Goal: Navigation & Orientation: Find specific page/section

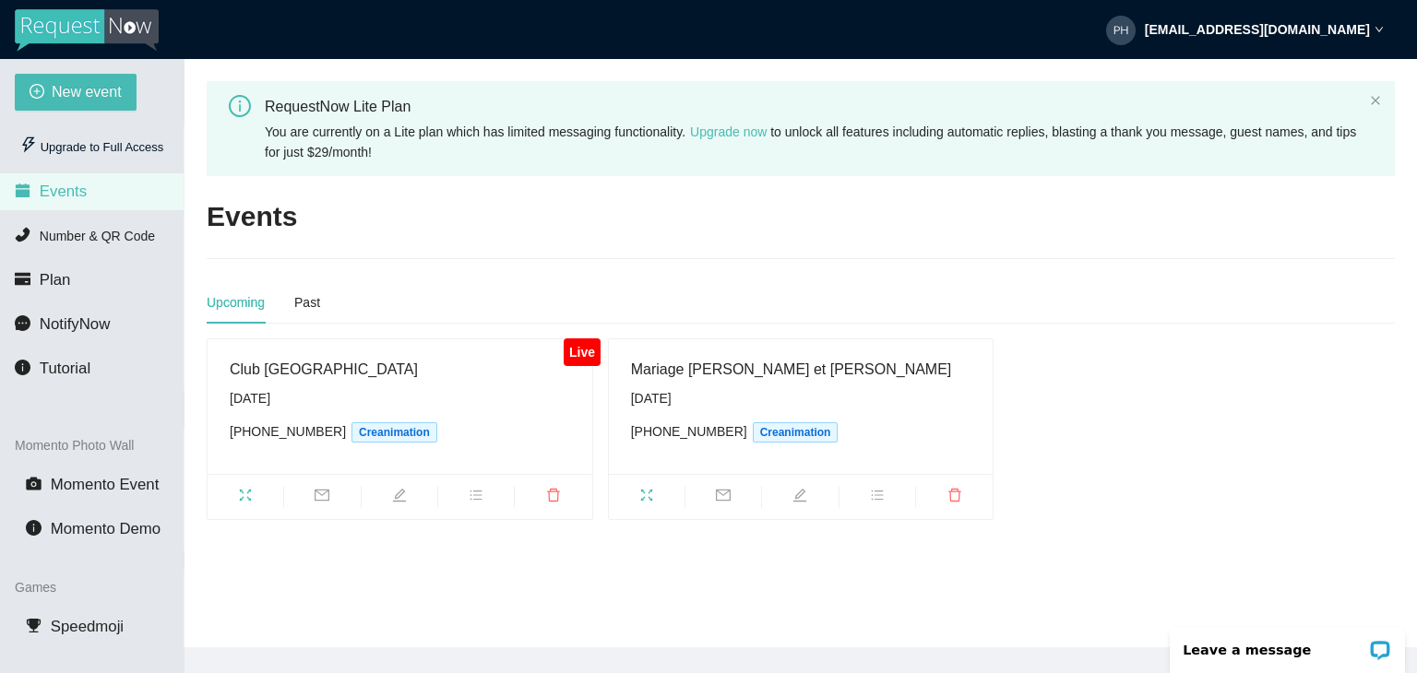
click at [319, 381] on div "Club [GEOGRAPHIC_DATA] [DATE] [PHONE_NUMBER] Creanimation" at bounding box center [400, 407] width 340 height 98
click at [246, 498] on icon "fullscreen" at bounding box center [245, 495] width 15 height 15
